Goal: Task Accomplishment & Management: Use online tool/utility

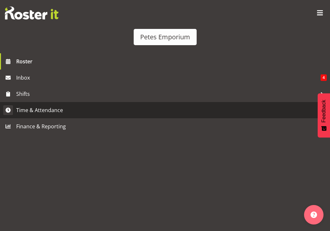
click at [52, 115] on span "Time & Attendance" at bounding box center [166, 110] width 301 height 10
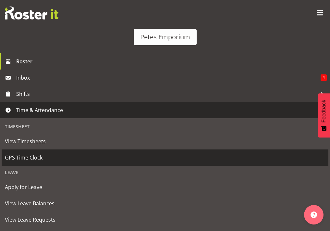
click at [30, 166] on link "GPS Time Clock" at bounding box center [165, 157] width 327 height 16
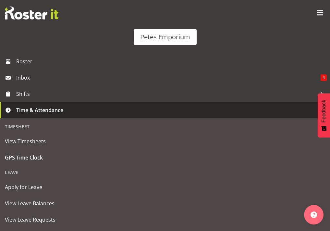
click at [151, 163] on button "Clock Out" at bounding box center [83, 155] width 157 height 14
